Goal: Check status

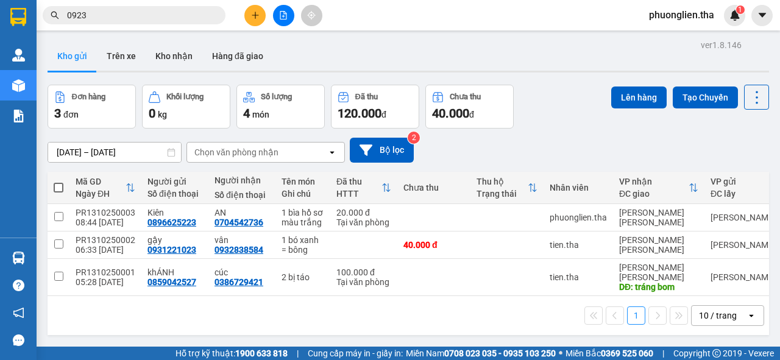
click at [161, 15] on input "0923" at bounding box center [139, 15] width 144 height 13
click at [161, 15] on input "0" at bounding box center [139, 15] width 144 height 13
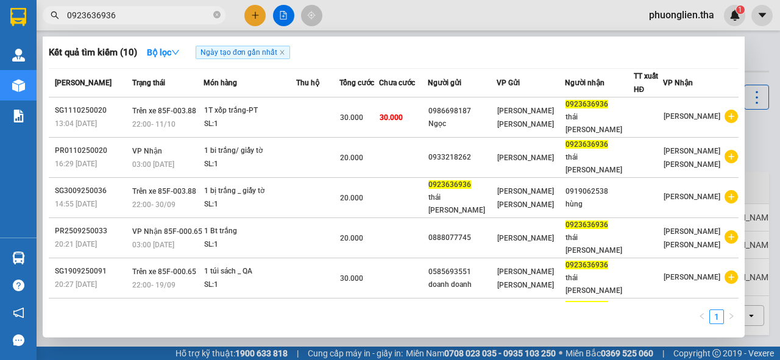
type input "0923636936"
click at [218, 14] on icon "close-circle" at bounding box center [216, 14] width 7 height 7
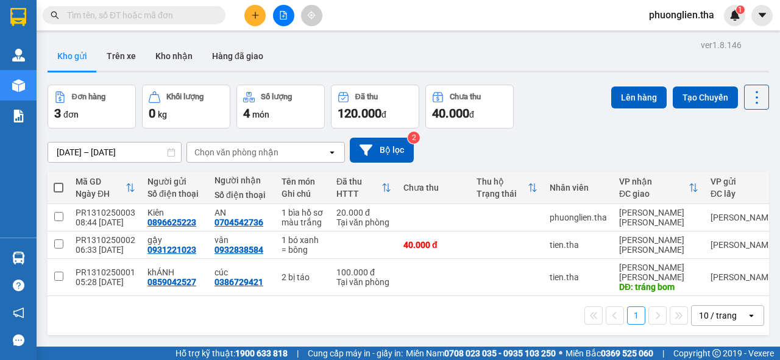
click at [174, 5] on div "Kết quả [PERSON_NAME] ( 10 ) Bộ lọc Ngày tạo [PERSON_NAME] nhất Mã ĐH Trạng thá…" at bounding box center [119, 15] width 238 height 21
click at [173, 10] on input "text" at bounding box center [139, 15] width 144 height 13
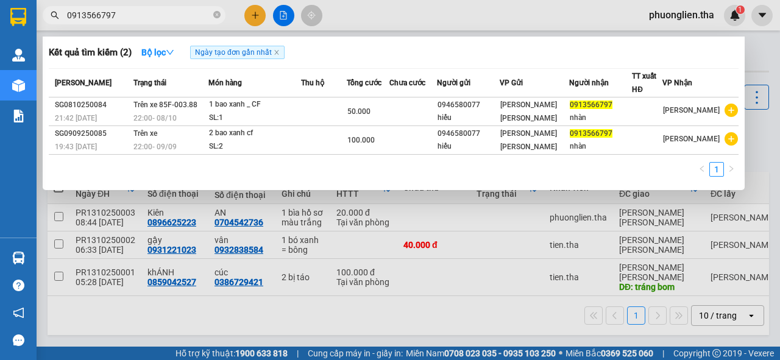
type input "0913566797"
click at [216, 15] on icon "close-circle" at bounding box center [216, 14] width 7 height 7
